Goal: Task Accomplishment & Management: Use online tool/utility

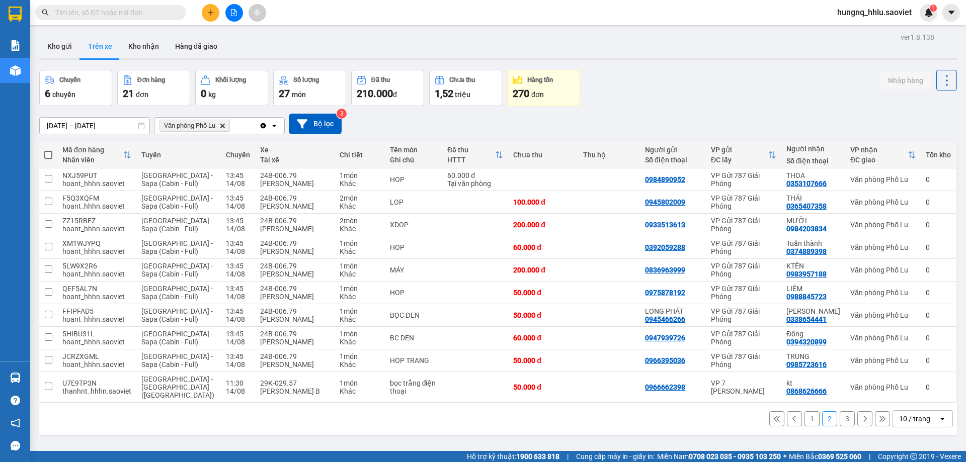
click at [73, 125] on input "[DATE] – [DATE]" at bounding box center [95, 126] width 110 height 16
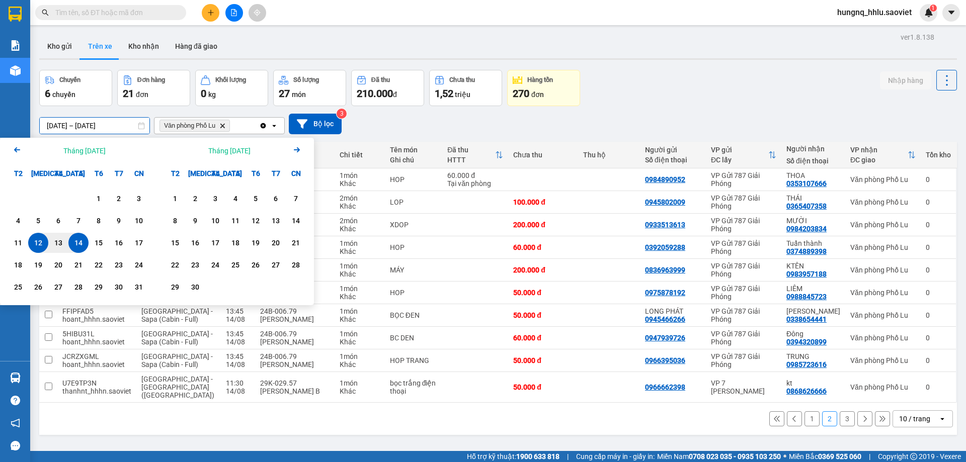
click at [81, 244] on div "14" at bounding box center [78, 243] width 14 height 12
click at [80, 244] on div "14" at bounding box center [78, 243] width 14 height 12
type input "[DATE] – [DATE]"
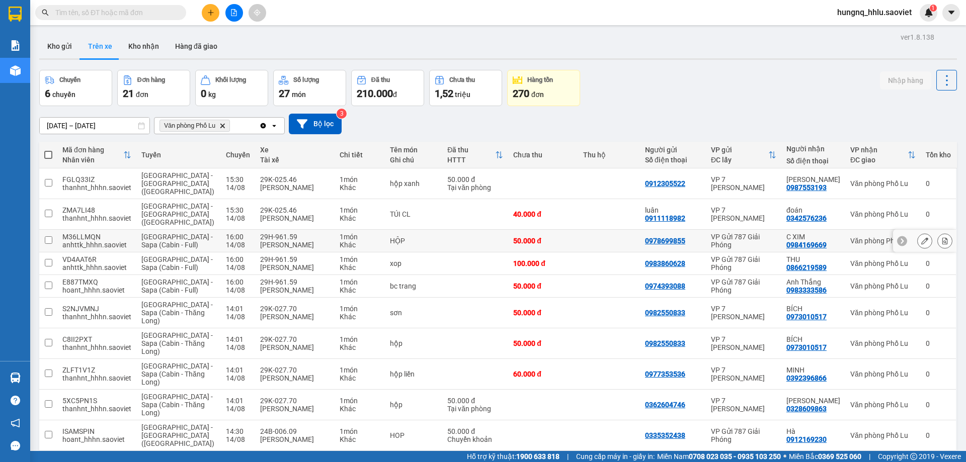
scroll to position [46, 0]
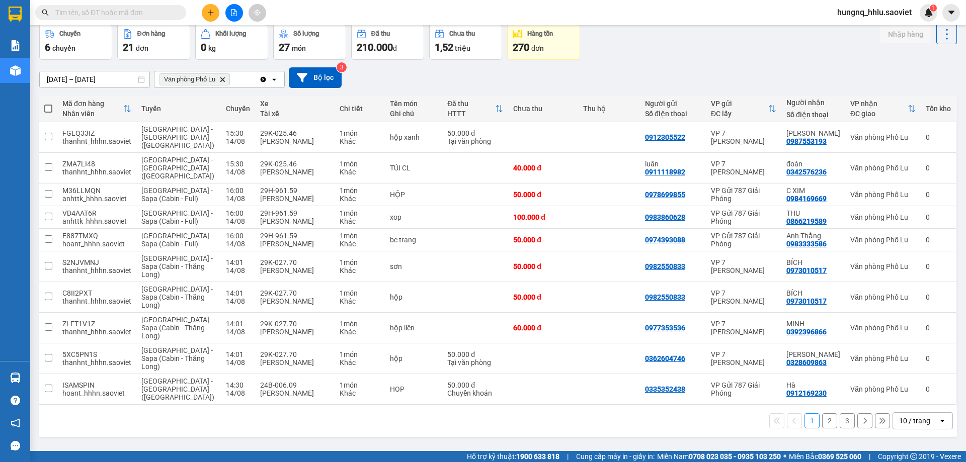
click at [824, 414] on button "2" at bounding box center [829, 421] width 15 height 15
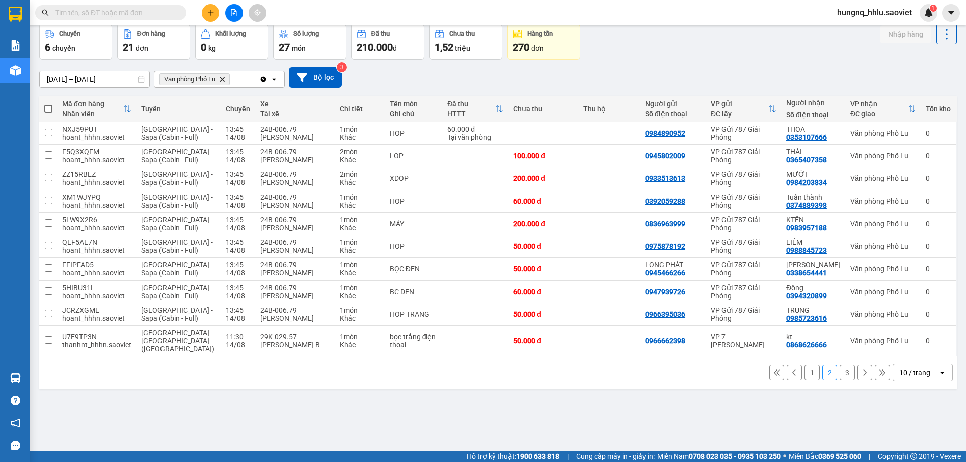
click at [843, 365] on button "3" at bounding box center [847, 372] width 15 height 15
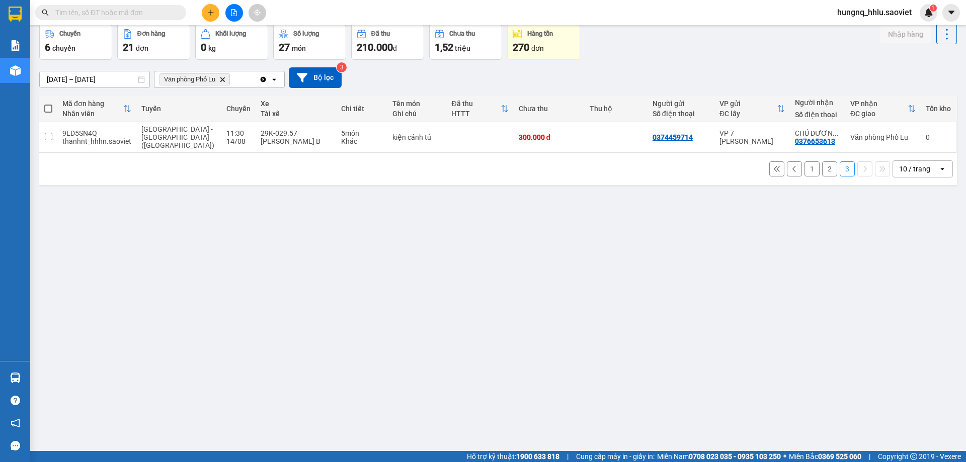
click at [822, 166] on button "2" at bounding box center [829, 169] width 15 height 15
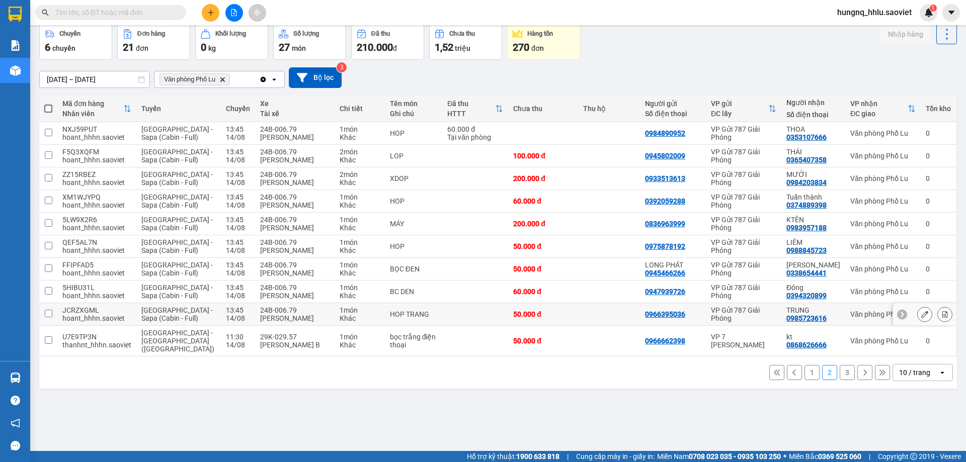
click at [942, 318] on icon at bounding box center [945, 314] width 6 height 7
